Goal: Use online tool/utility: Utilize a website feature to perform a specific function

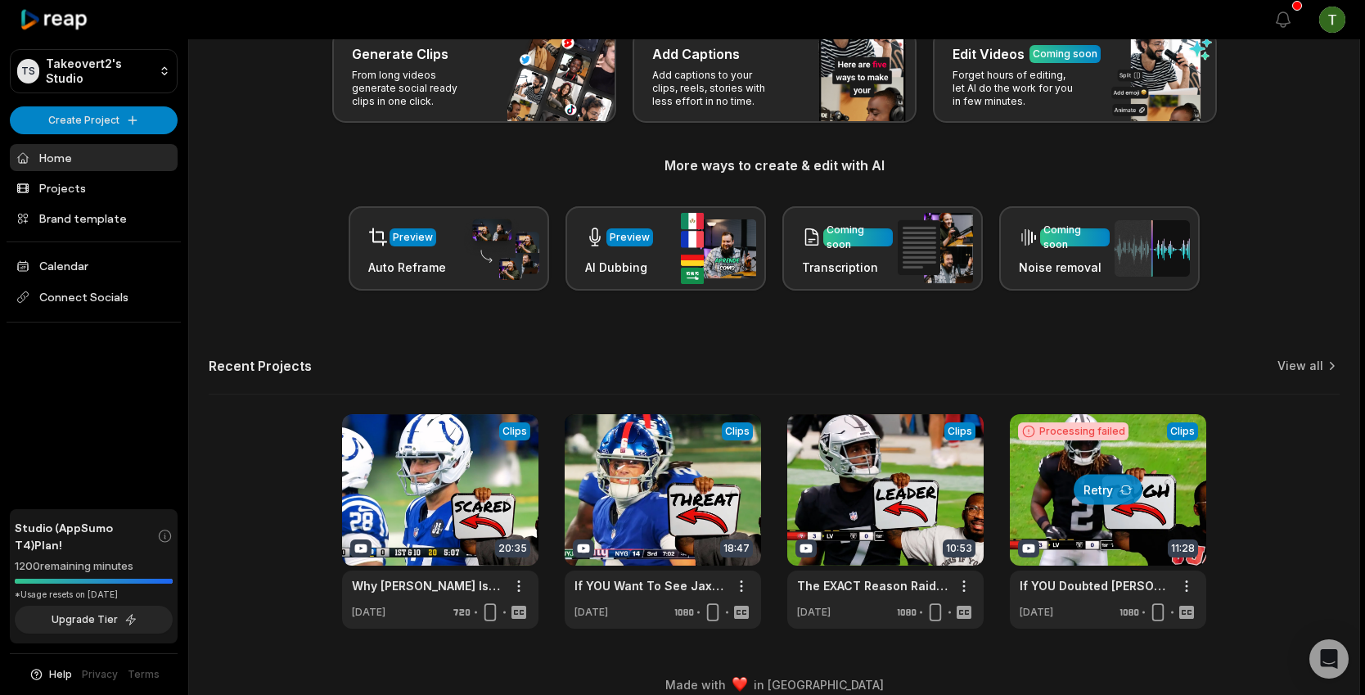
scroll to position [106, 0]
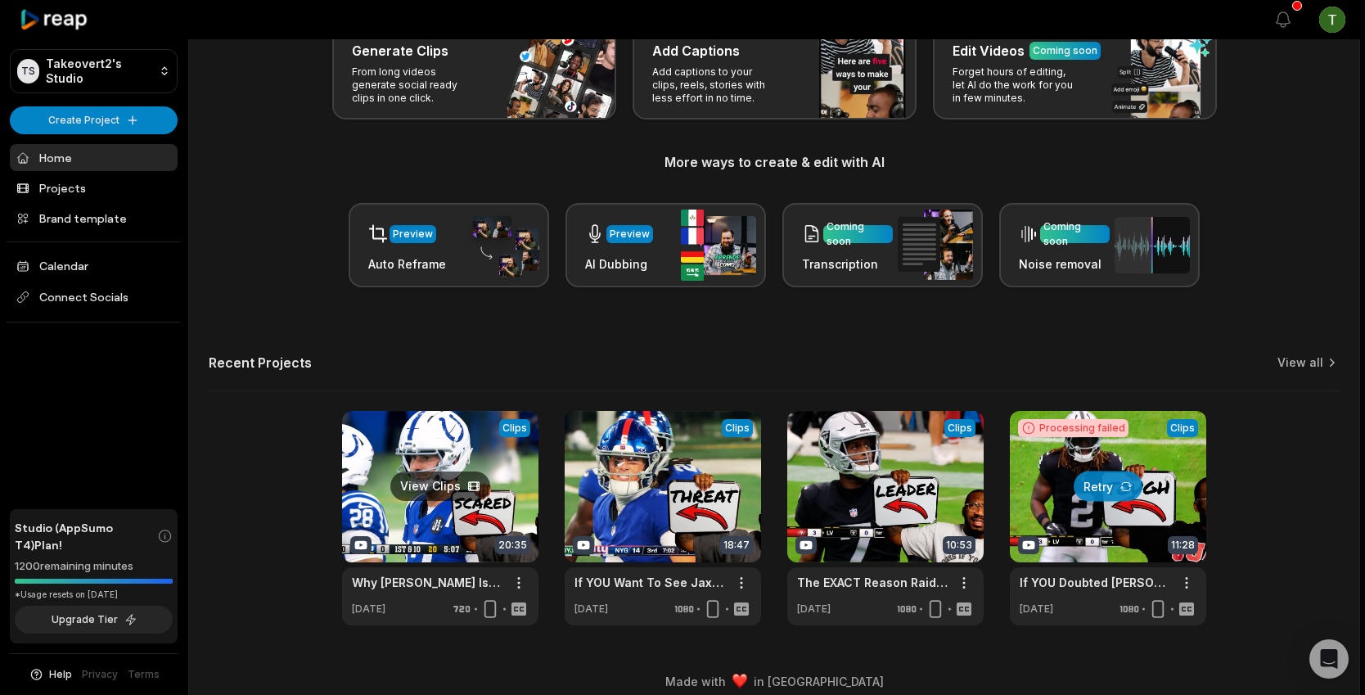
click at [474, 451] on link at bounding box center [440, 518] width 196 height 214
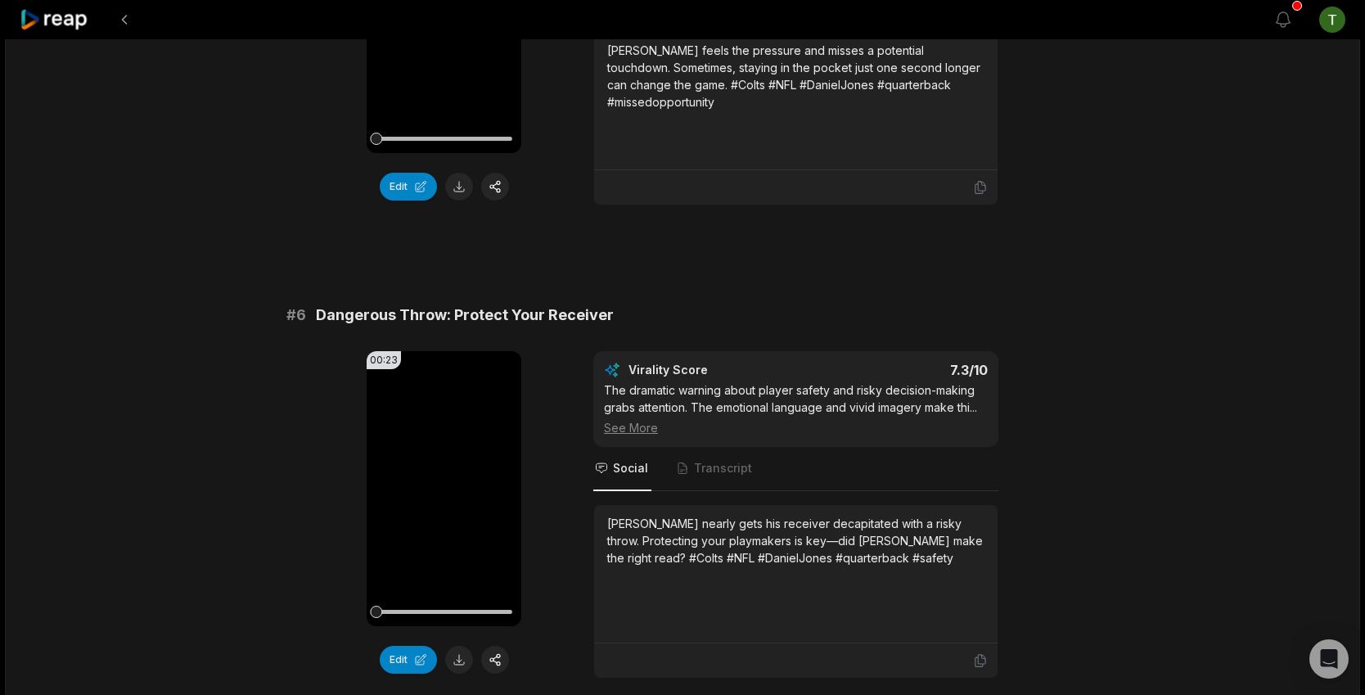
scroll to position [2481, 0]
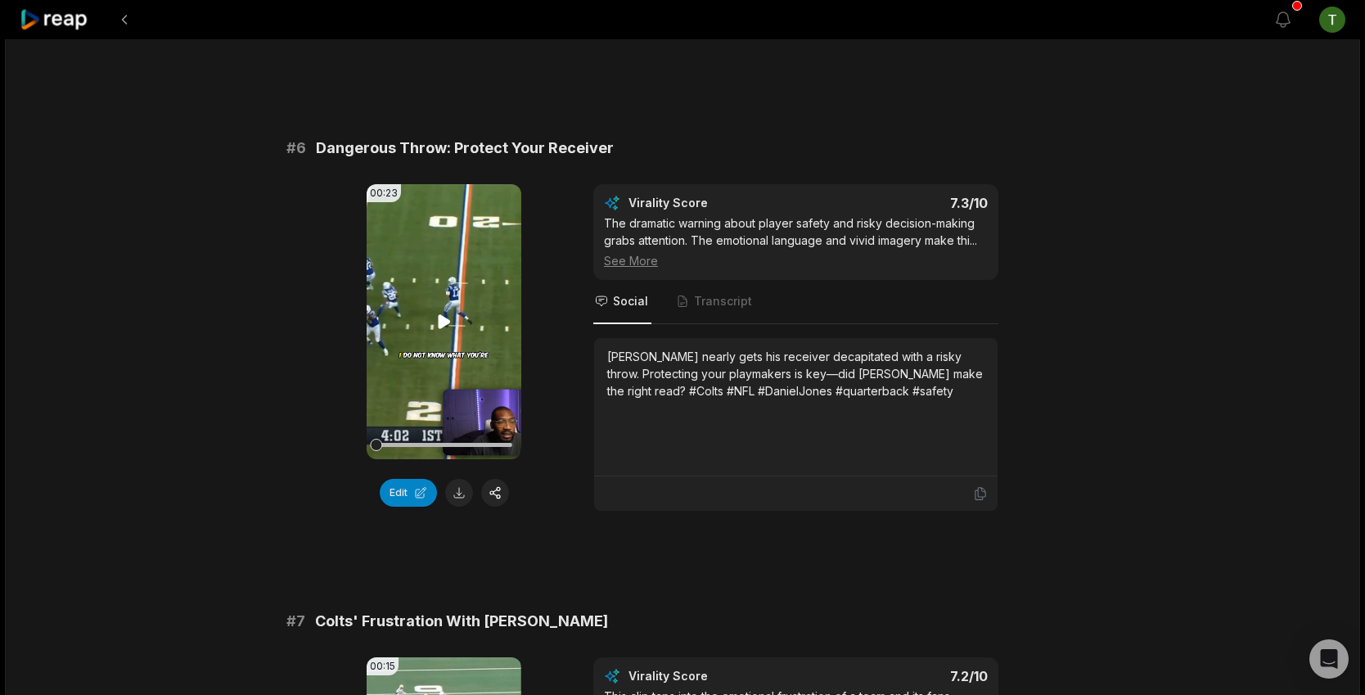
click at [428, 298] on video "Your browser does not support mp4 format." at bounding box center [444, 321] width 155 height 275
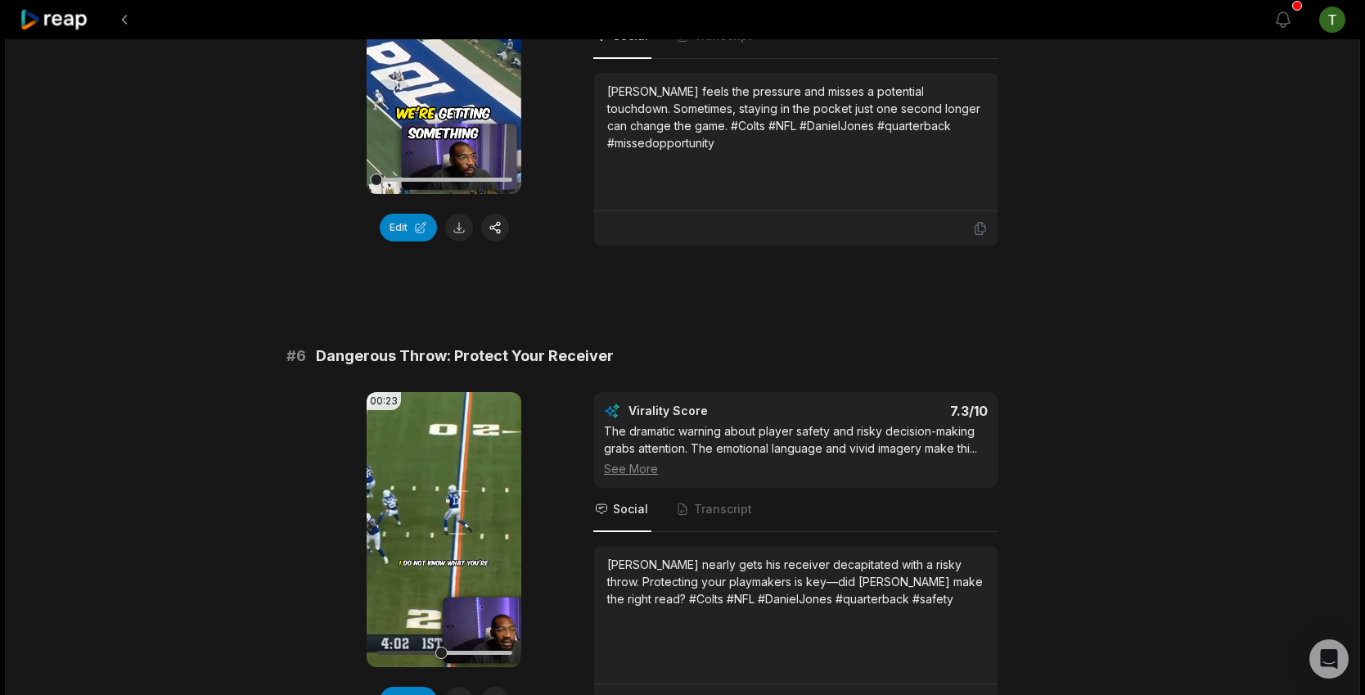
scroll to position [2271, 0]
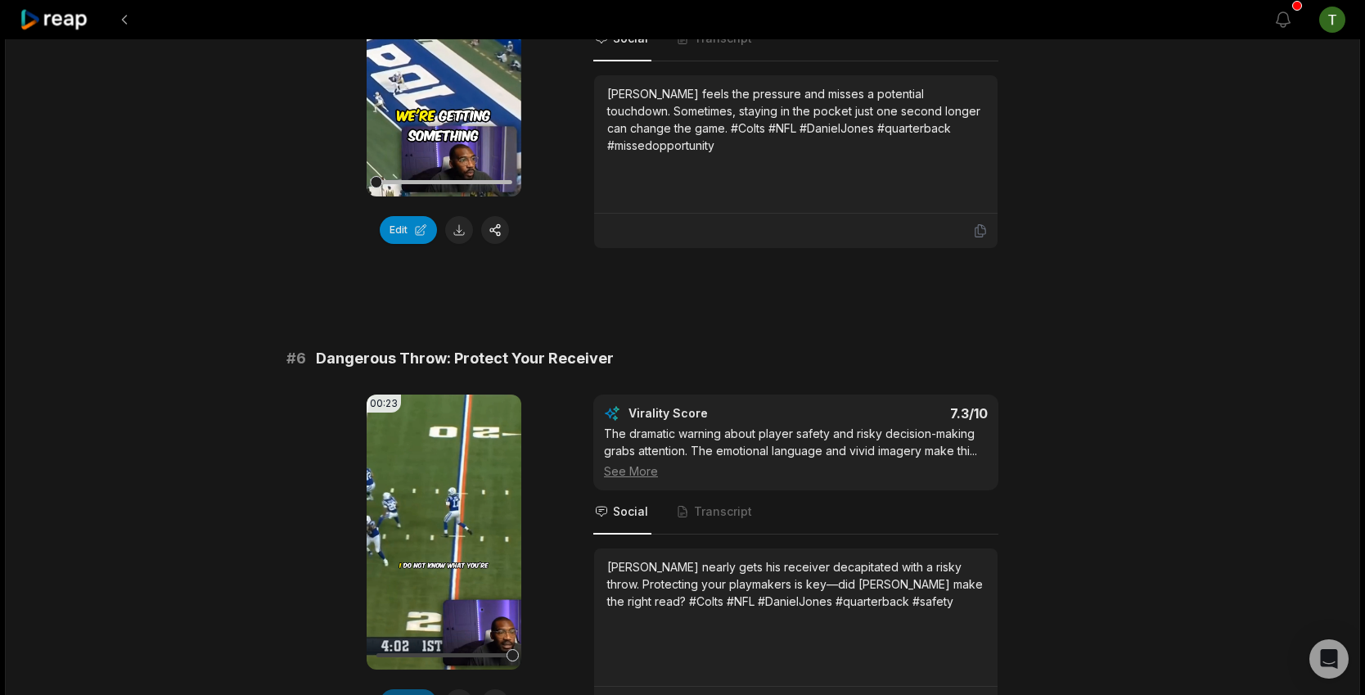
click at [407, 689] on button "Edit" at bounding box center [408, 703] width 57 height 28
